Goal: Task Accomplishment & Management: Manage account settings

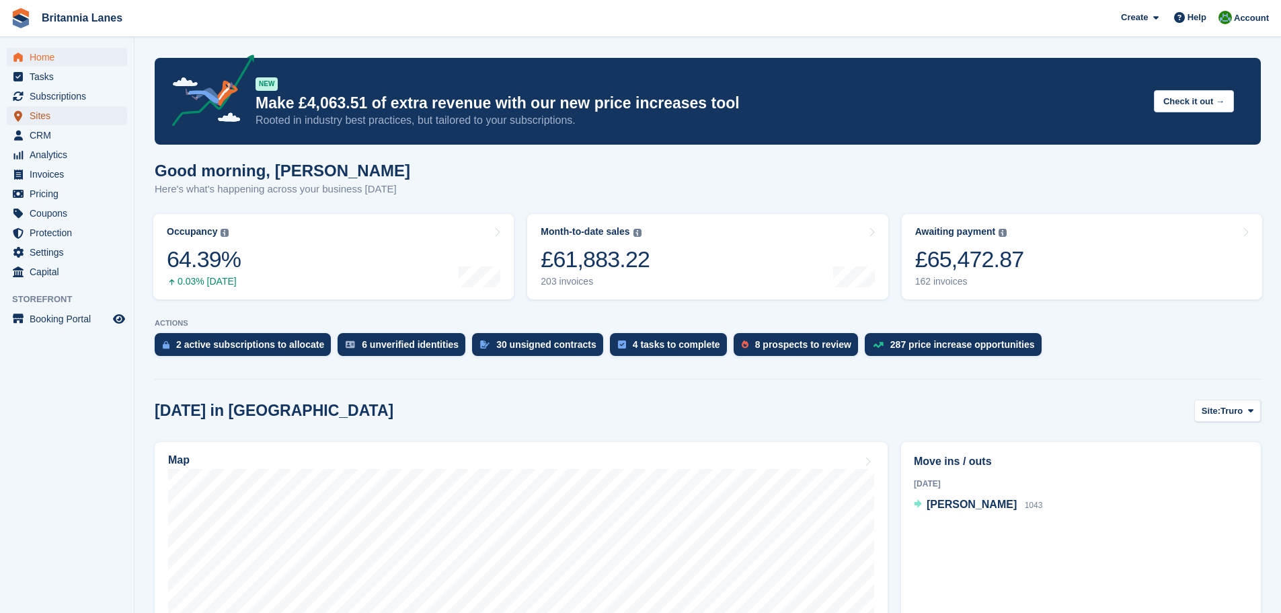
click at [42, 116] on span "Sites" at bounding box center [70, 115] width 81 height 19
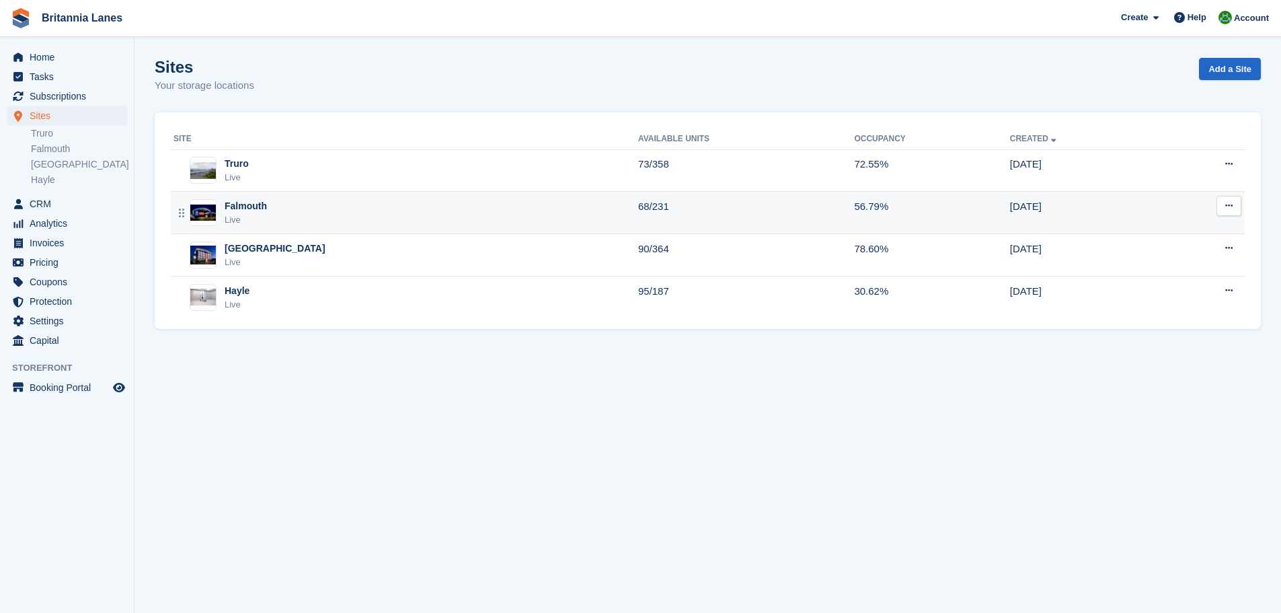
click at [278, 209] on div "Falmouth Live" at bounding box center [405, 213] width 465 height 28
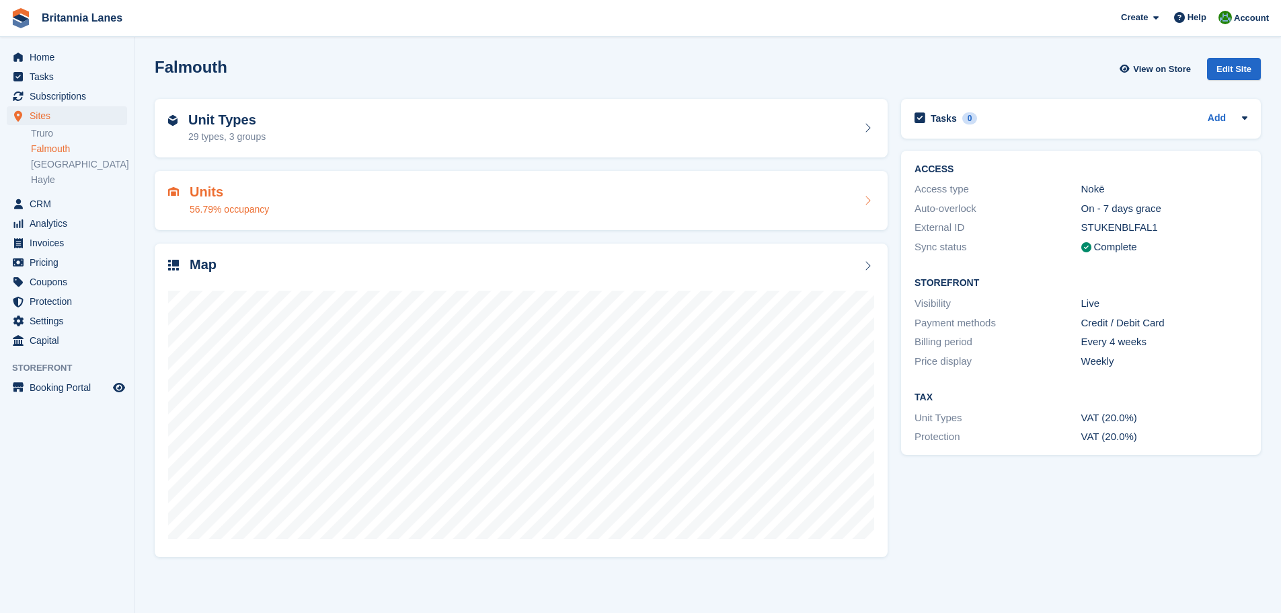
click at [396, 211] on div "Units 56.79% occupancy" at bounding box center [521, 200] width 706 height 32
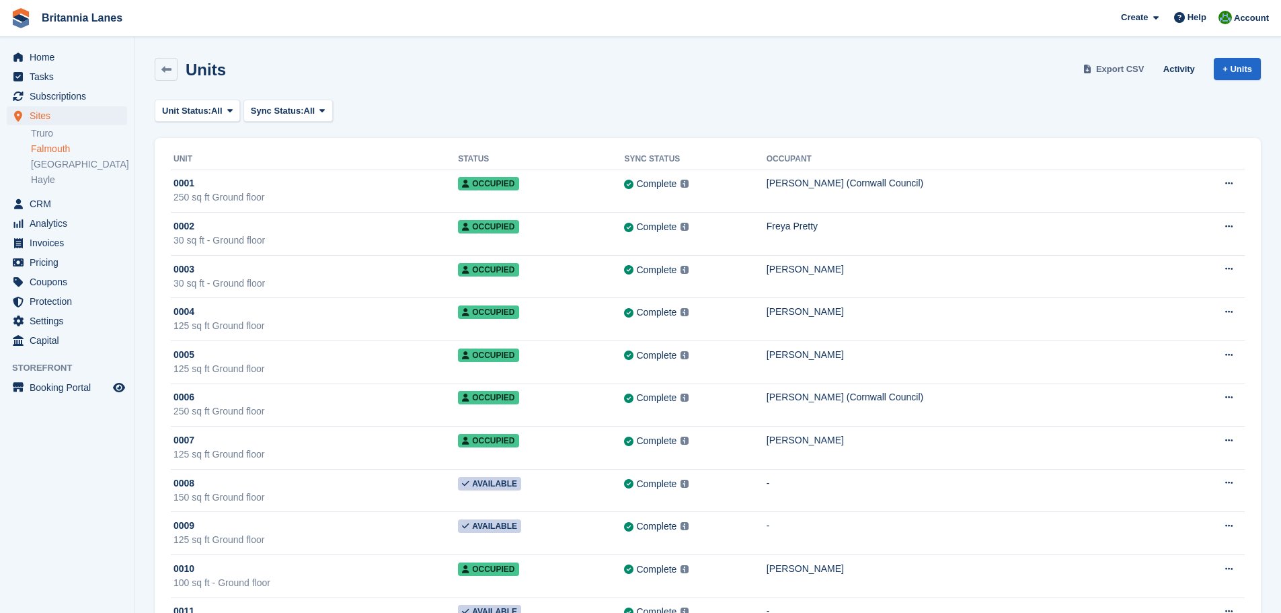
click at [1126, 68] on span "Export CSV" at bounding box center [1120, 69] width 48 height 13
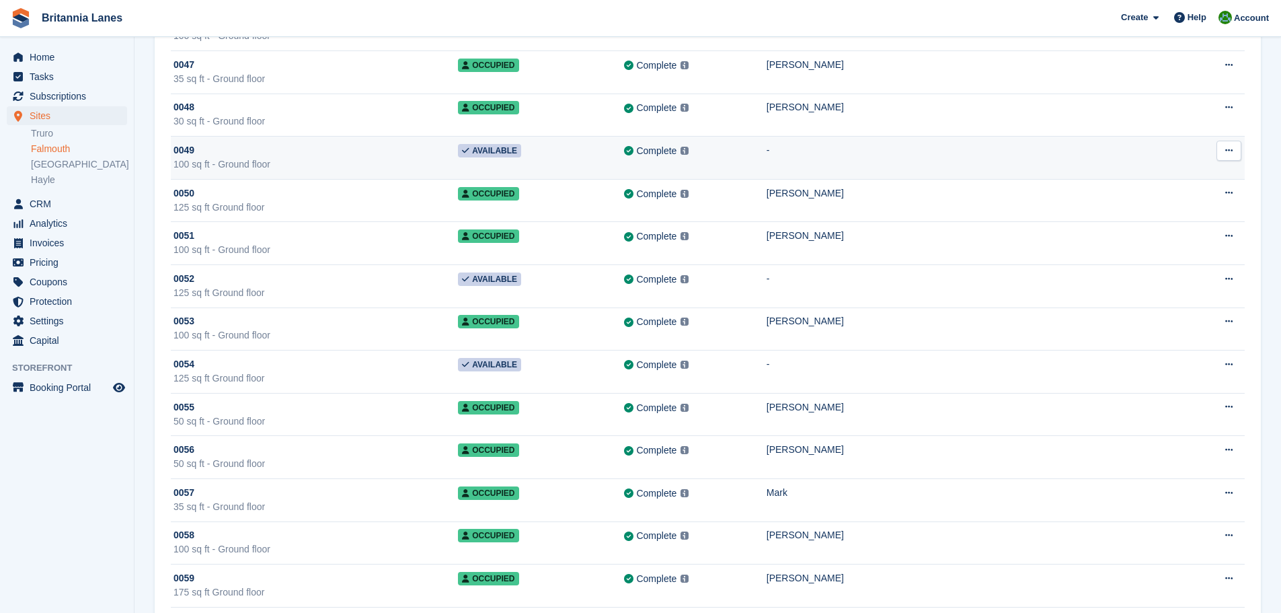
drag, startPoint x: 344, startPoint y: 233, endPoint x: 315, endPoint y: 272, distance: 47.6
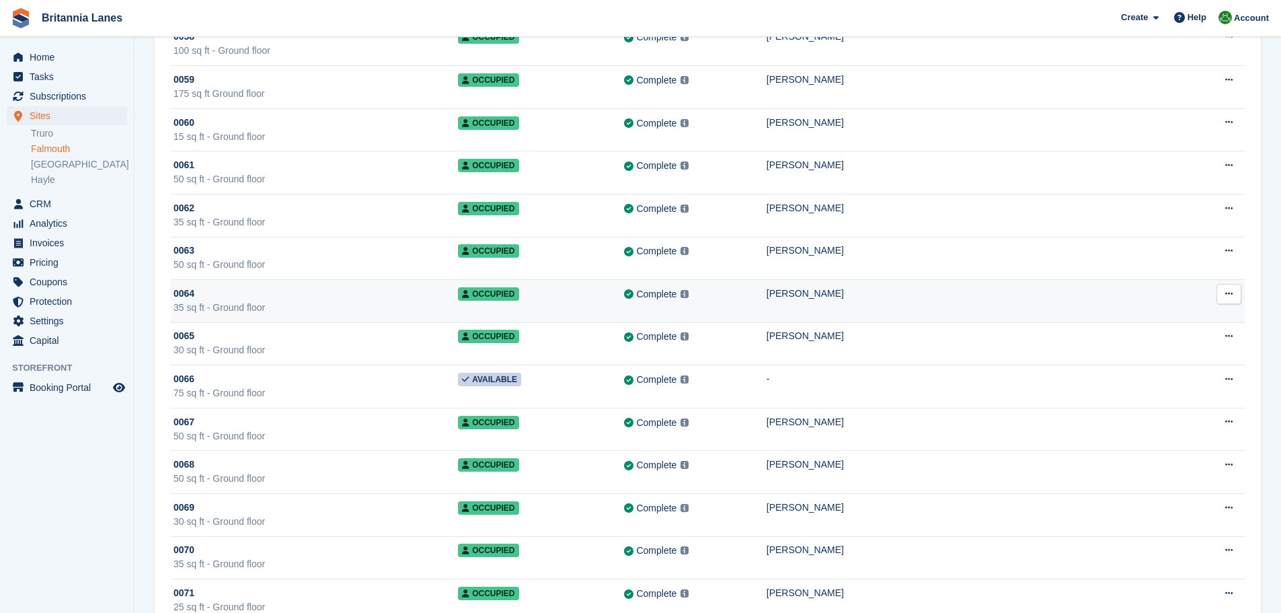
drag, startPoint x: 327, startPoint y: 237, endPoint x: 315, endPoint y: 273, distance: 37.6
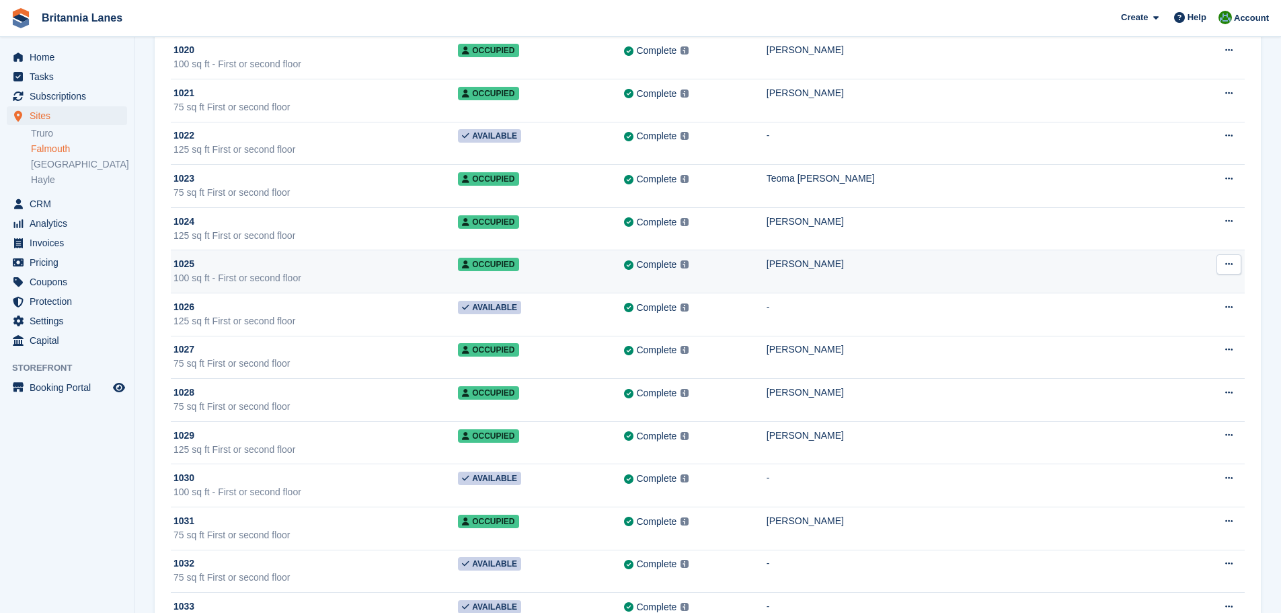
drag, startPoint x: 308, startPoint y: 231, endPoint x: 309, endPoint y: 265, distance: 33.6
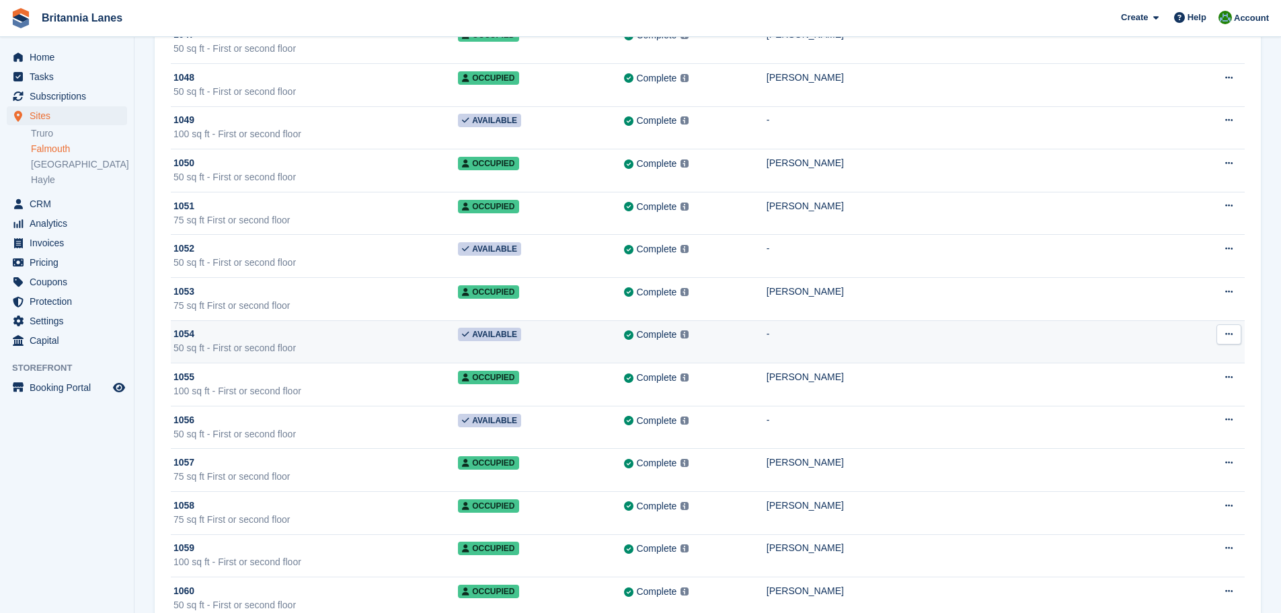
drag, startPoint x: 309, startPoint y: 265, endPoint x: 308, endPoint y: 294, distance: 28.9
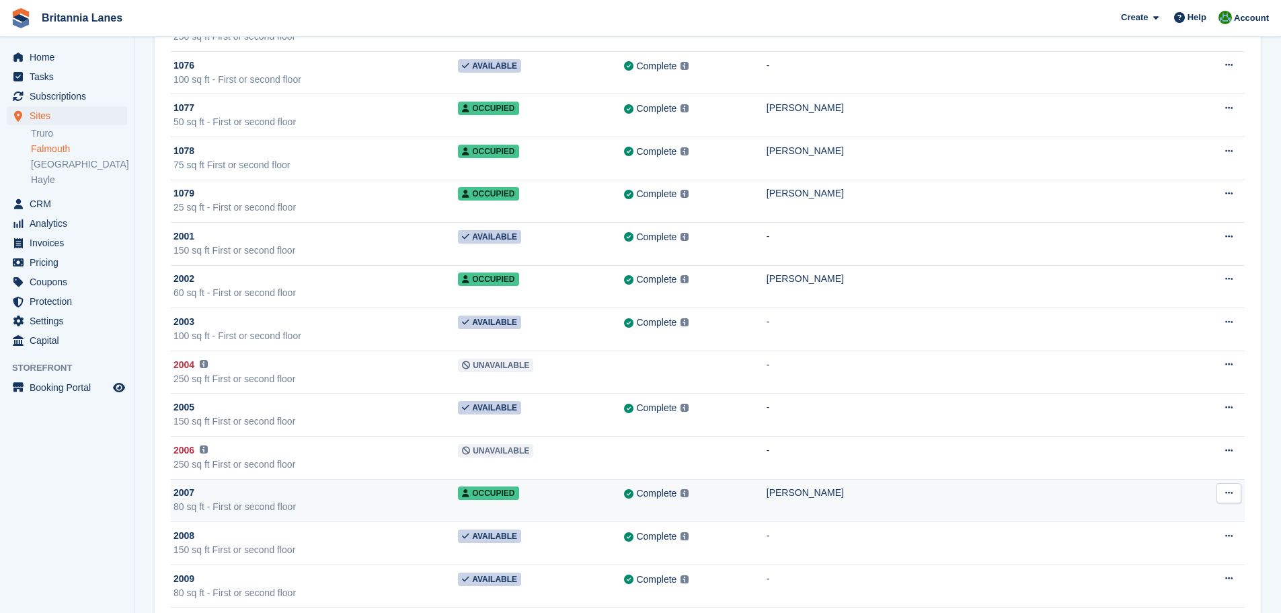
drag, startPoint x: 309, startPoint y: 291, endPoint x: 281, endPoint y: 387, distance: 100.0
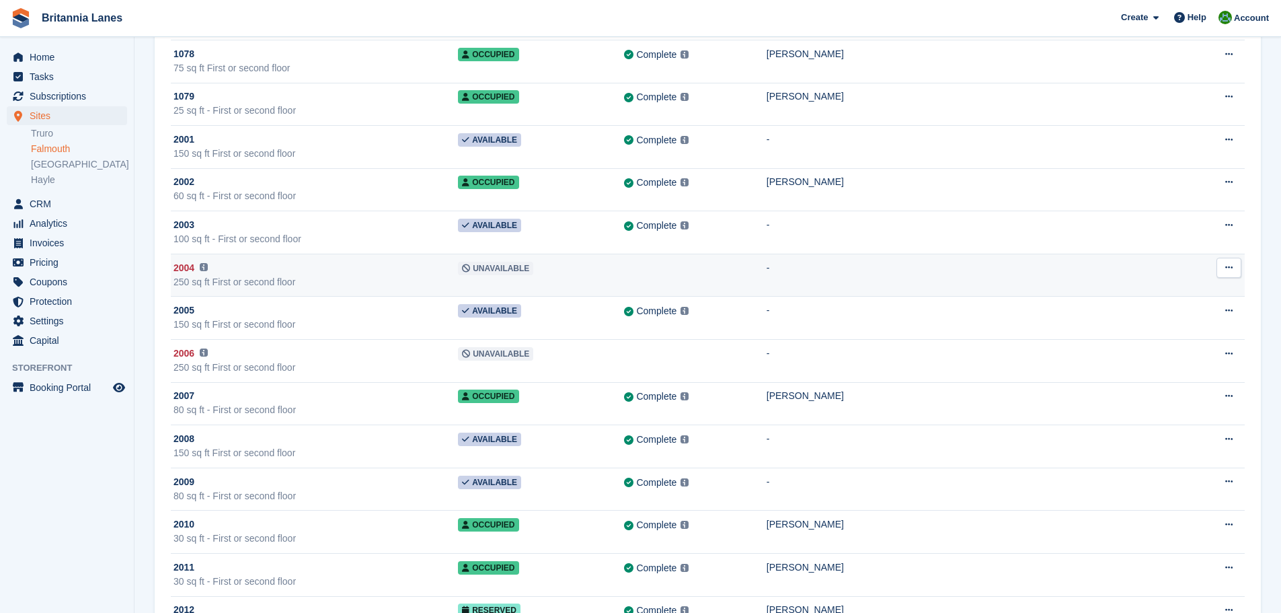
scroll to position [6914, 0]
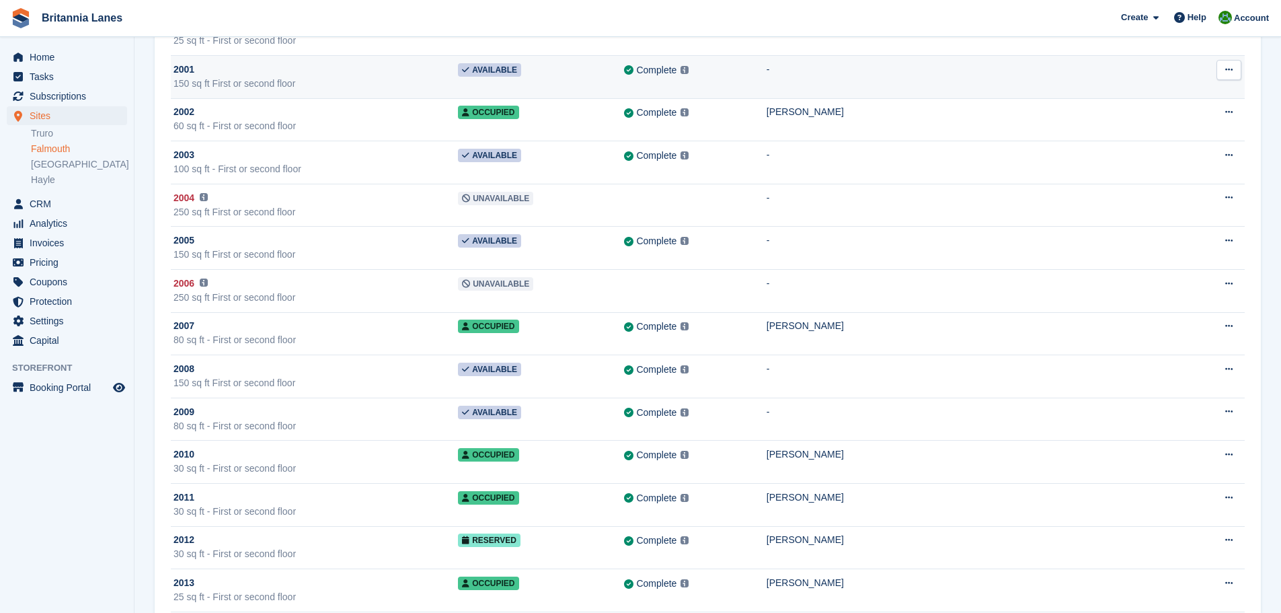
click at [298, 78] on div "150 sq ft First or second floor" at bounding box center [315, 84] width 284 height 14
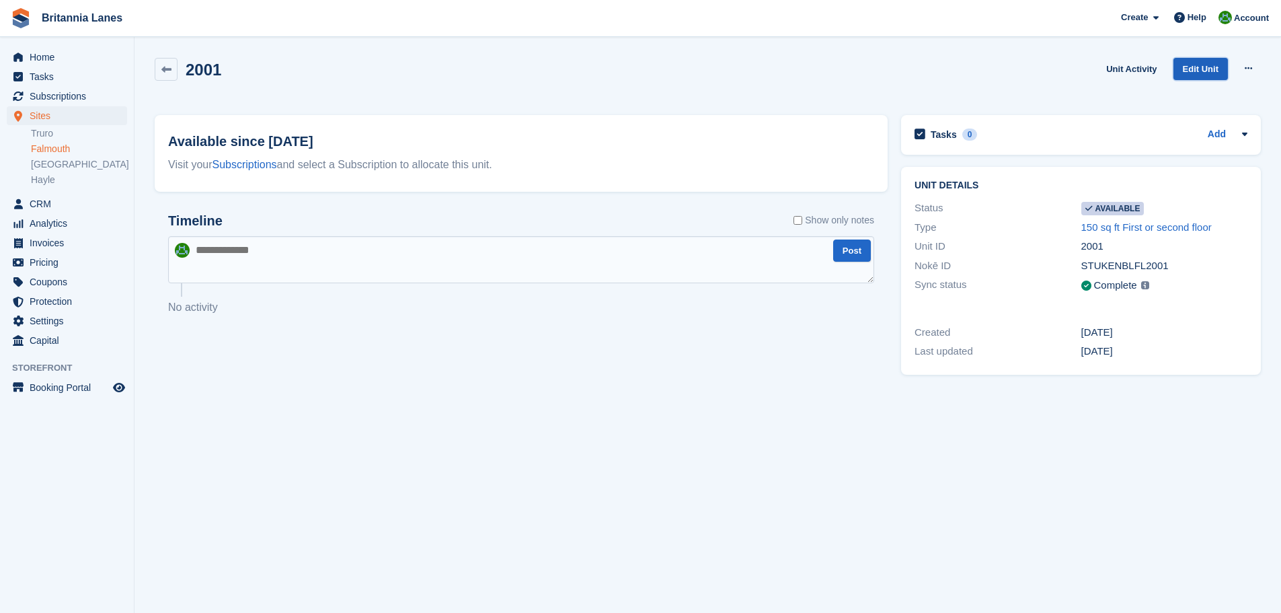
click at [1211, 65] on link "Edit Unit" at bounding box center [1200, 69] width 54 height 22
click at [161, 67] on icon at bounding box center [166, 70] width 10 height 10
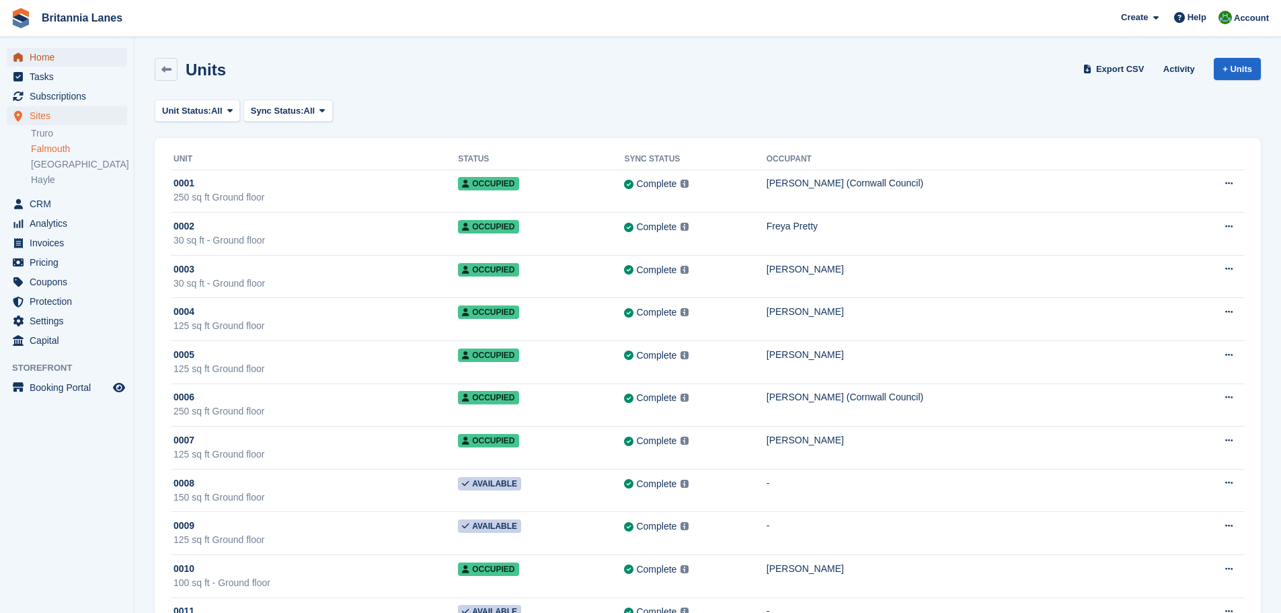
click at [42, 57] on span "Home" at bounding box center [70, 57] width 81 height 19
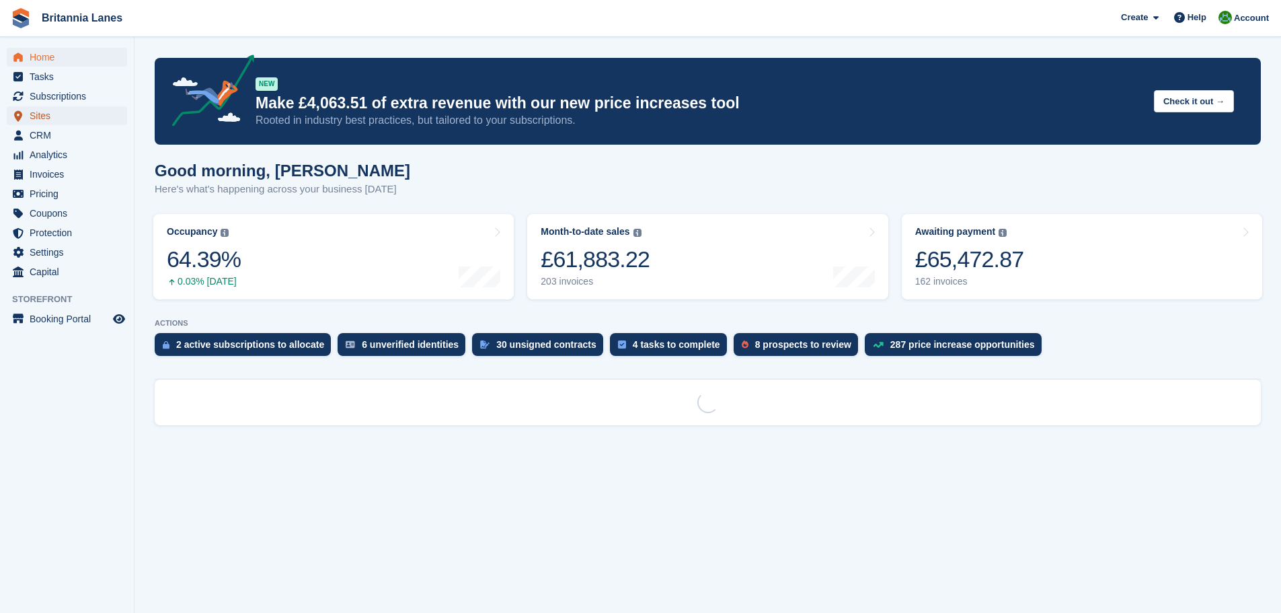
click at [74, 115] on span "Sites" at bounding box center [70, 115] width 81 height 19
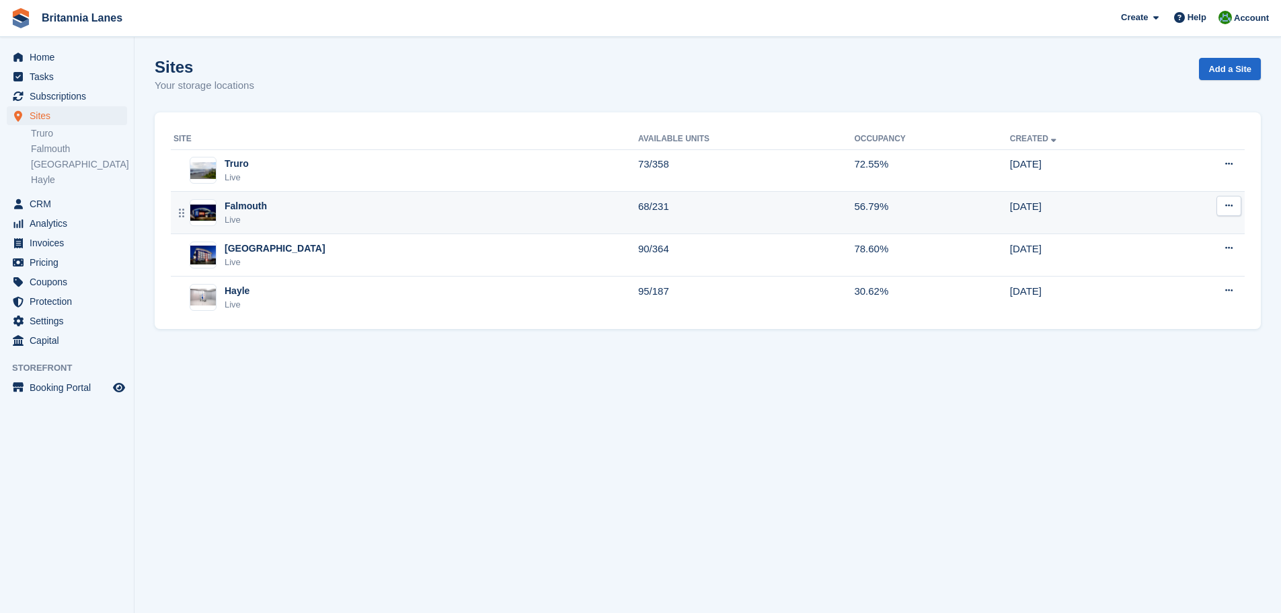
click at [264, 201] on div "Falmouth" at bounding box center [246, 206] width 42 height 14
